Goal: Task Accomplishment & Management: Use online tool/utility

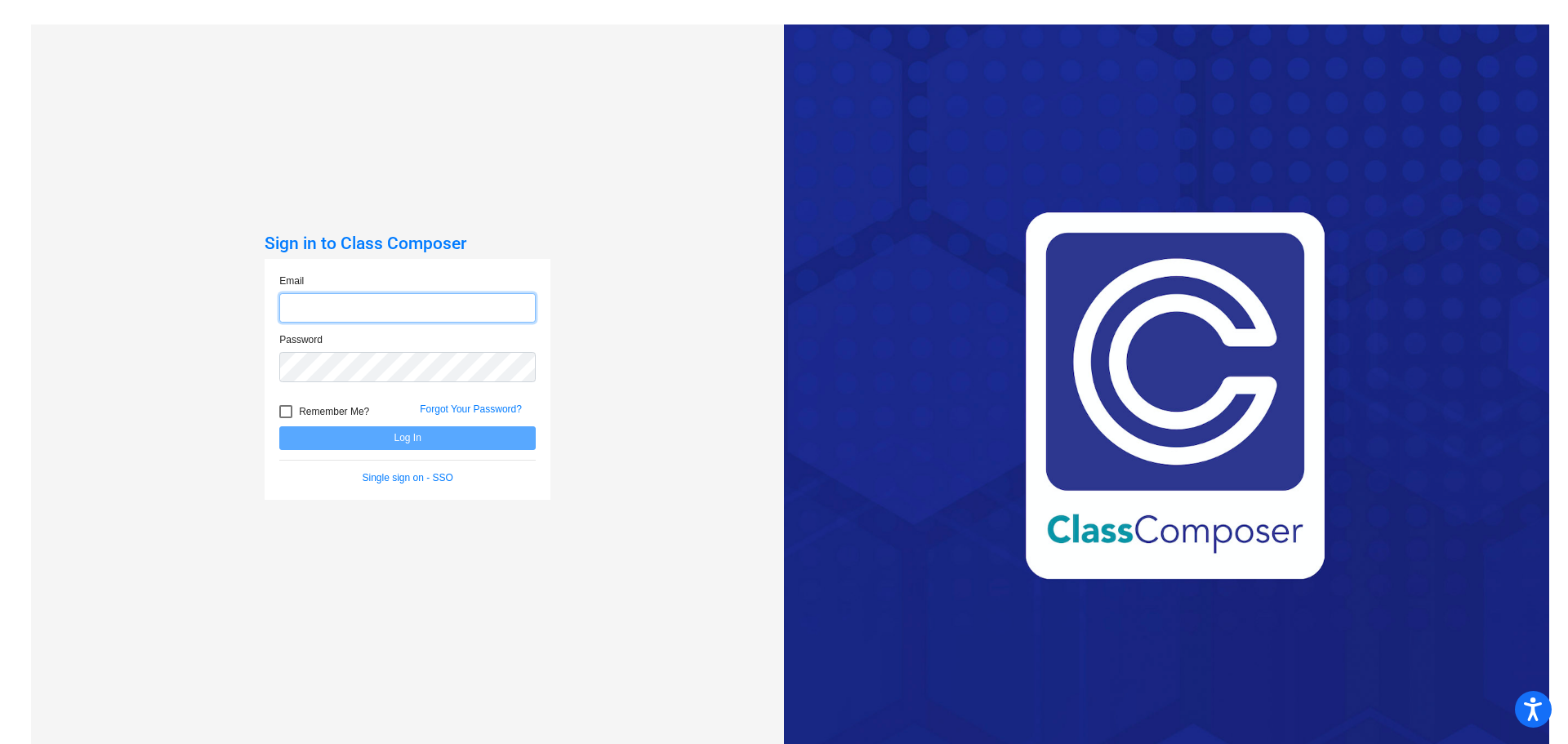
type input "[EMAIL_ADDRESS][PERSON_NAME][DOMAIN_NAME]"
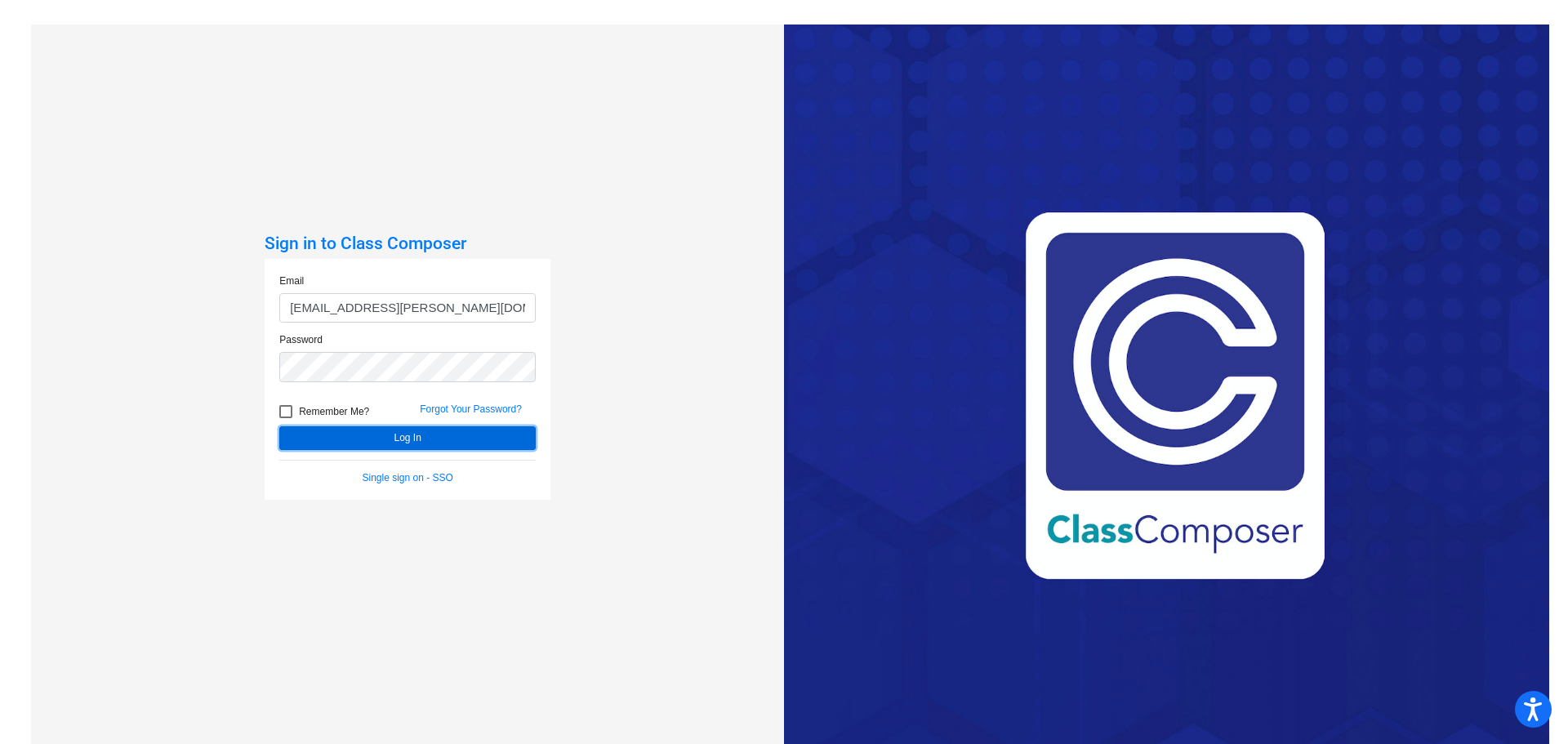
click at [406, 444] on button "Log In" at bounding box center [408, 438] width 257 height 24
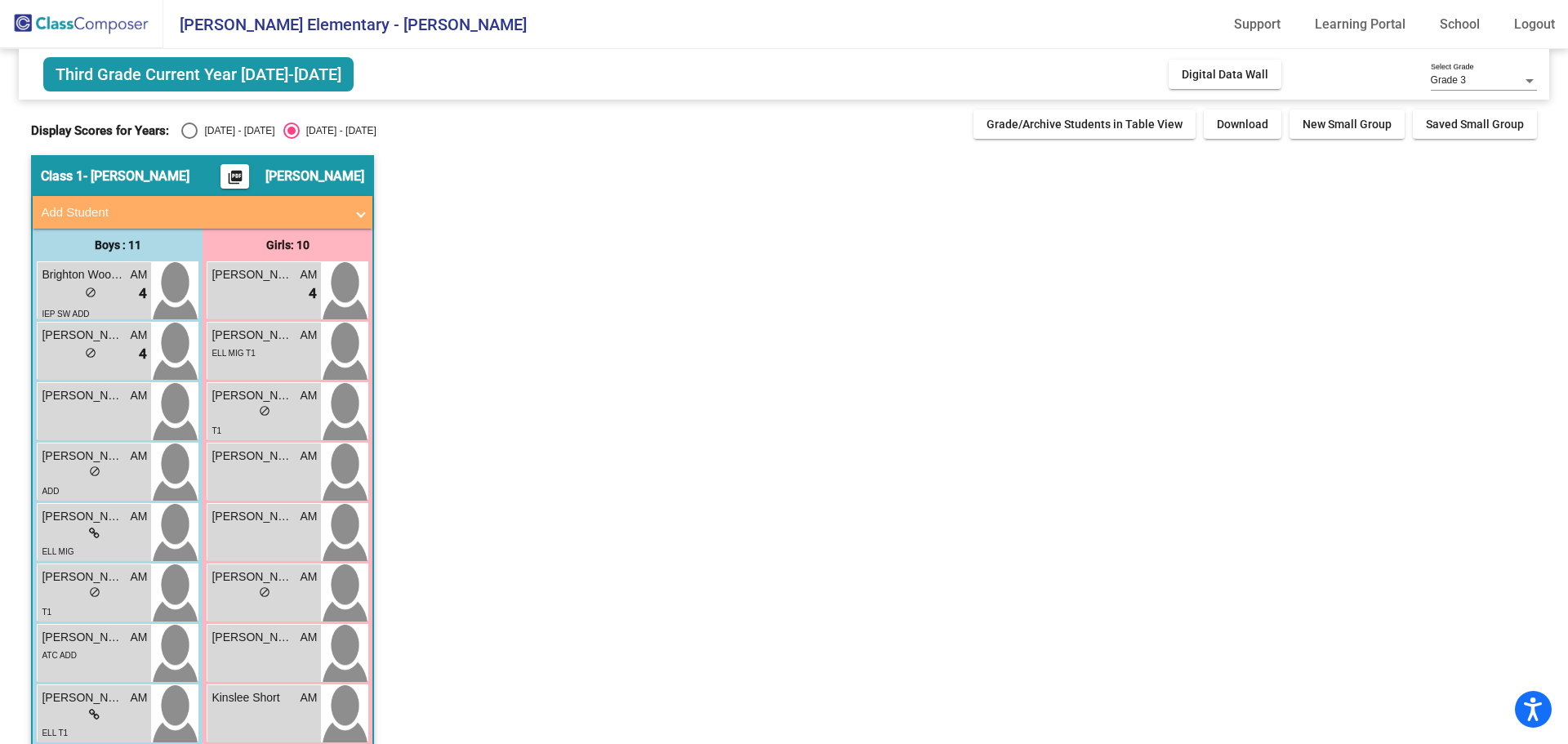
drag, startPoint x: 1214, startPoint y: 69, endPoint x: 1223, endPoint y: 67, distance: 9.2
click at [1218, 67] on span "Digital Data Wall" at bounding box center [1224, 74] width 86 height 13
click at [189, 131] on div "Select an option" at bounding box center [190, 131] width 16 height 16
click at [189, 139] on input "[DATE] - [DATE]" at bounding box center [188, 139] width 1 height 1
radio input "true"
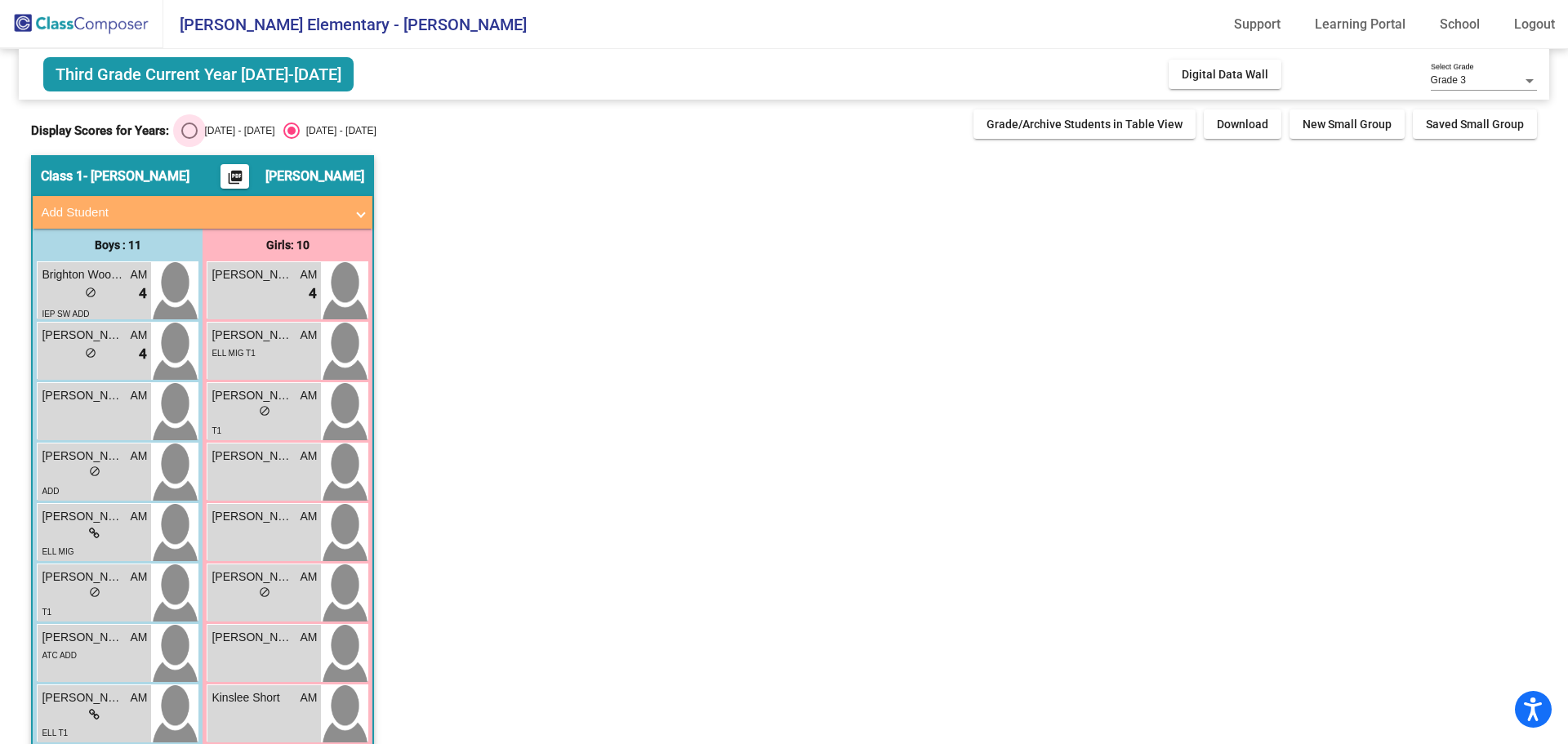
radio input "true"
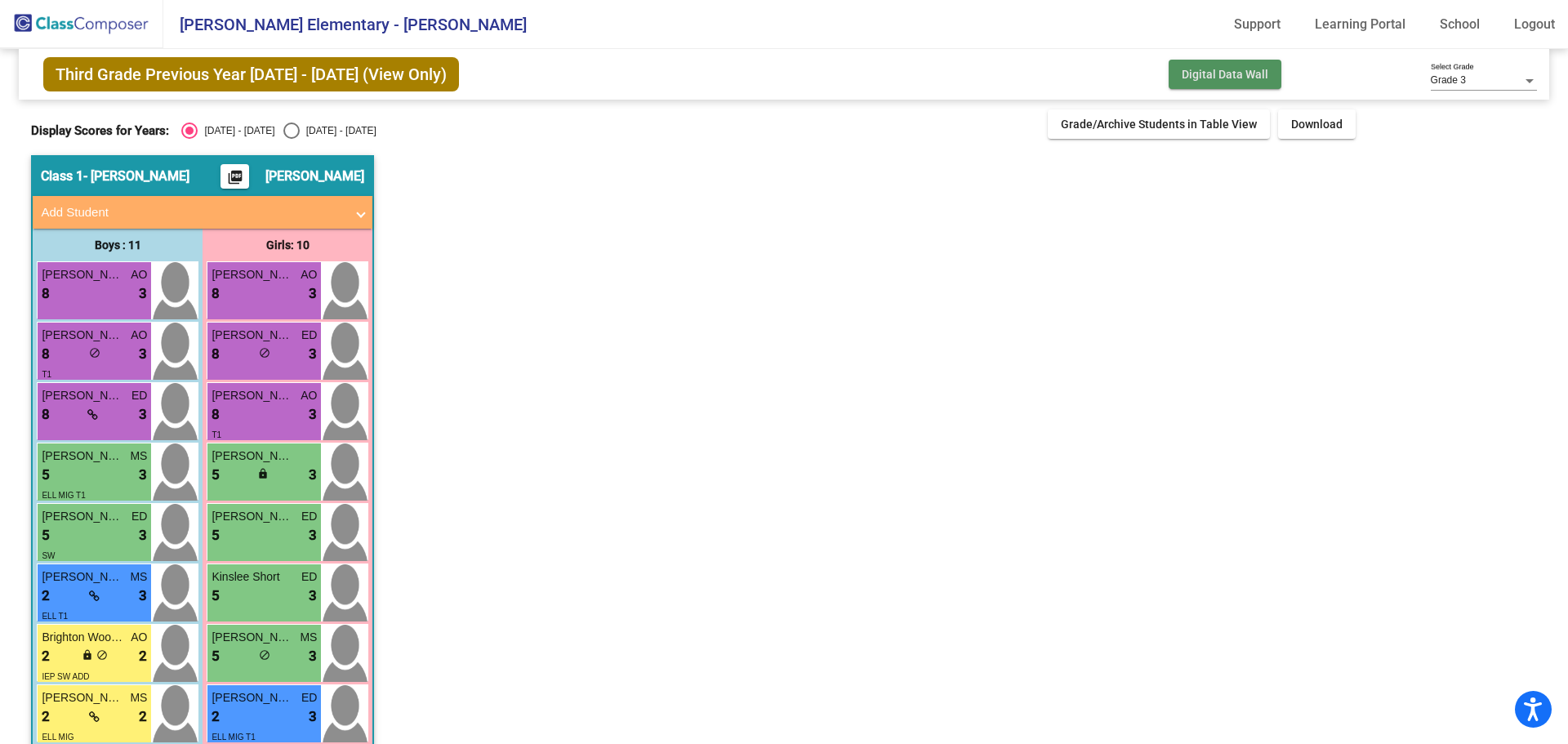
click at [1235, 72] on span "Digital Data Wall" at bounding box center [1224, 74] width 86 height 13
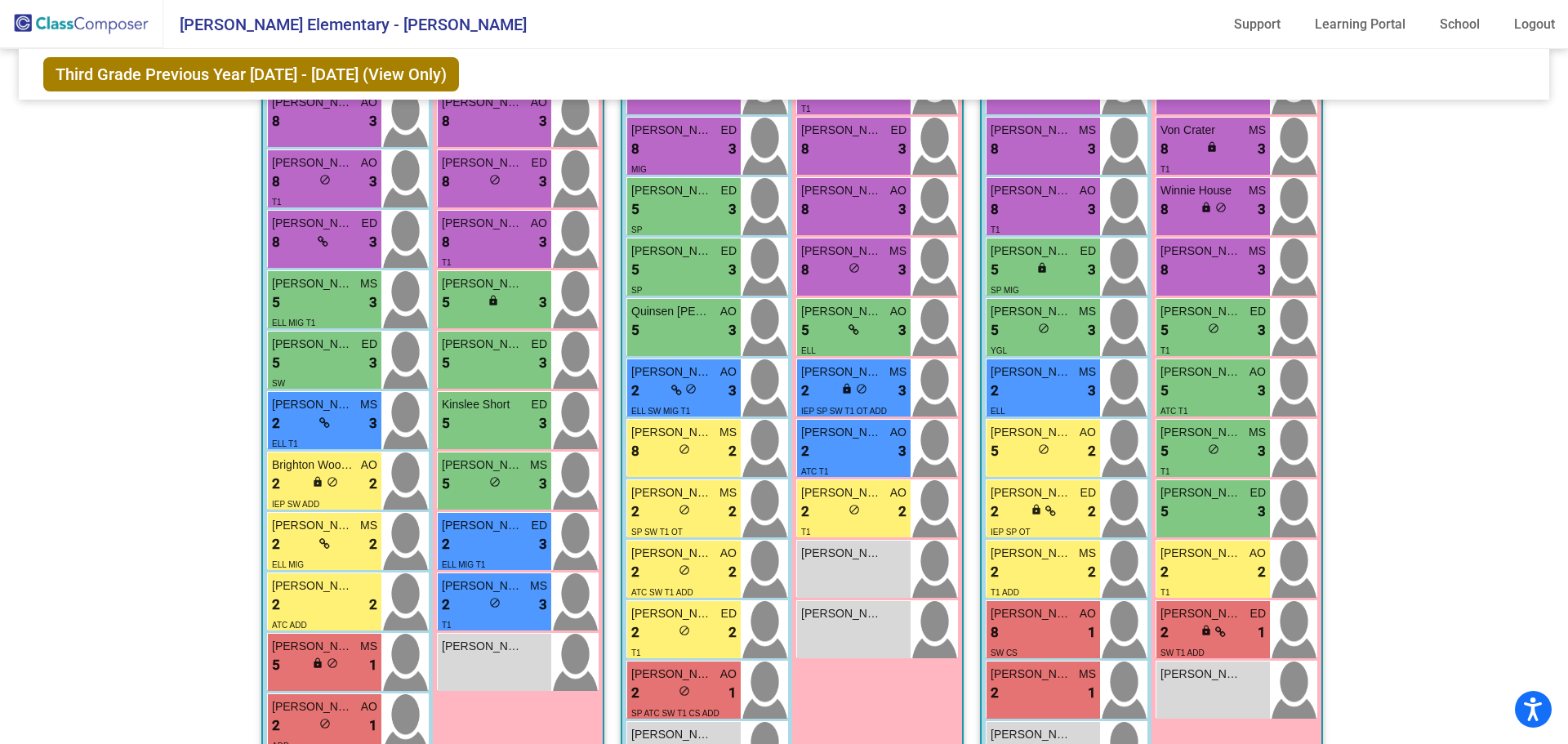
scroll to position [472, 0]
